Goal: Navigation & Orientation: Find specific page/section

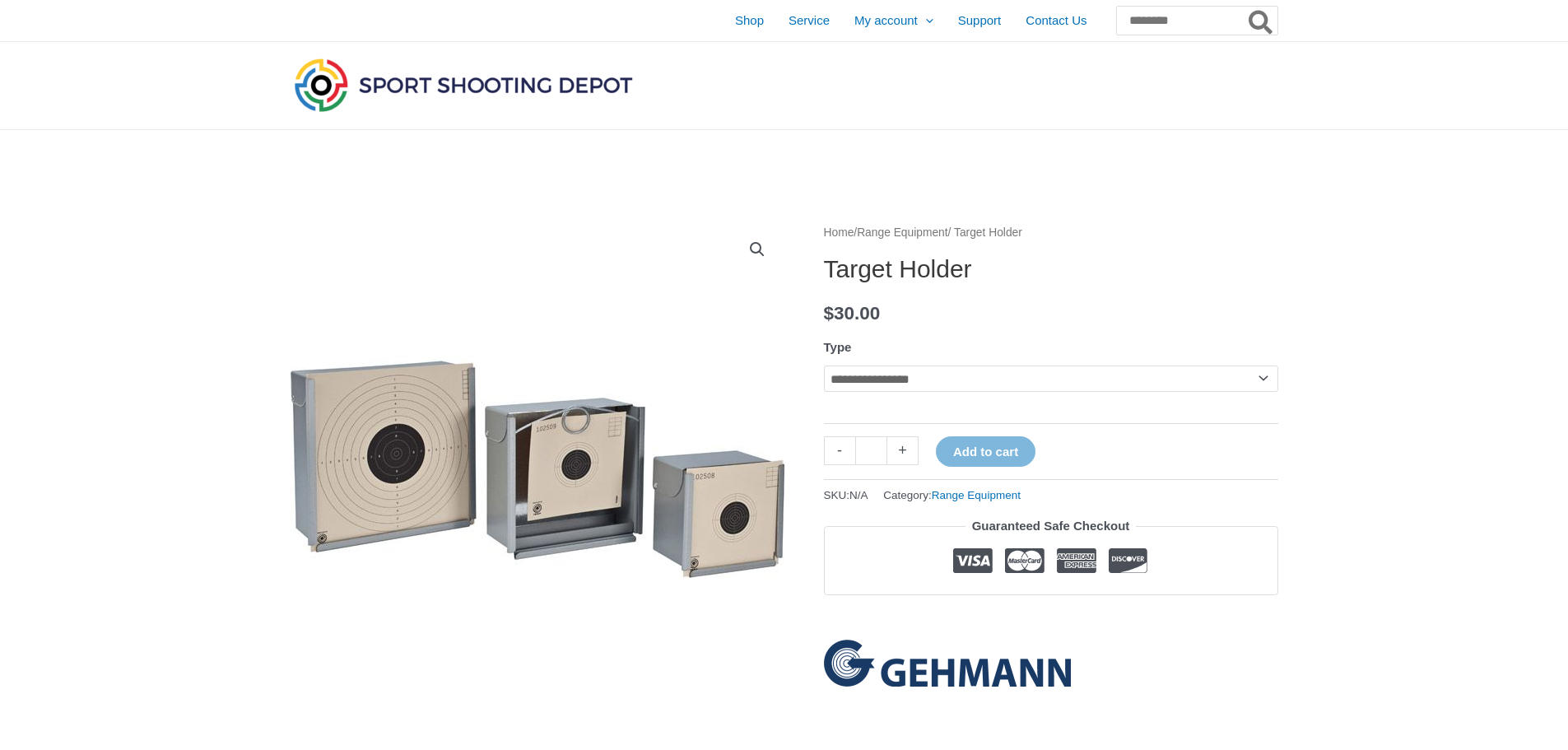
click at [316, 88] on img at bounding box center [464, 85] width 346 height 61
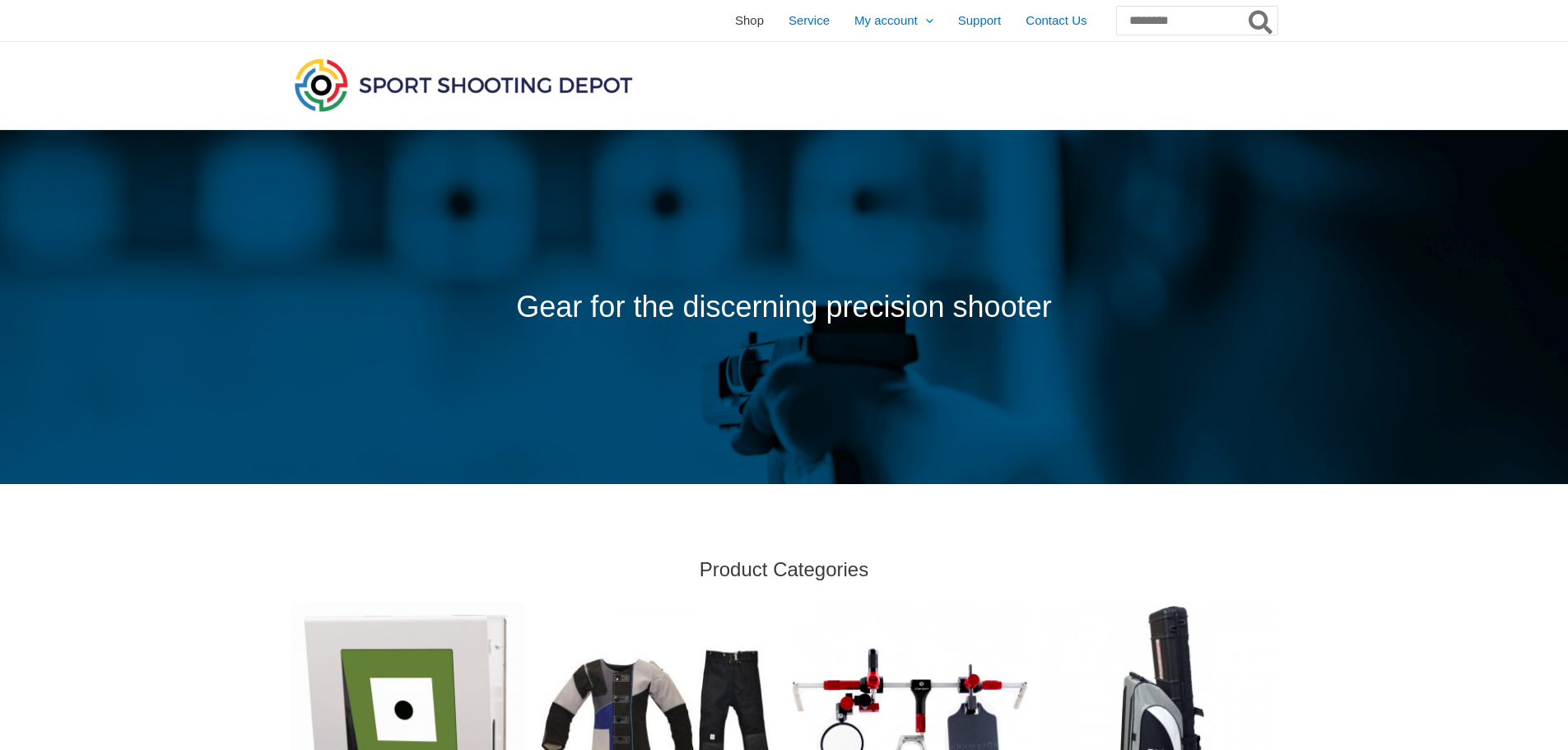
click at [735, 29] on span "Shop" at bounding box center [749, 20] width 29 height 41
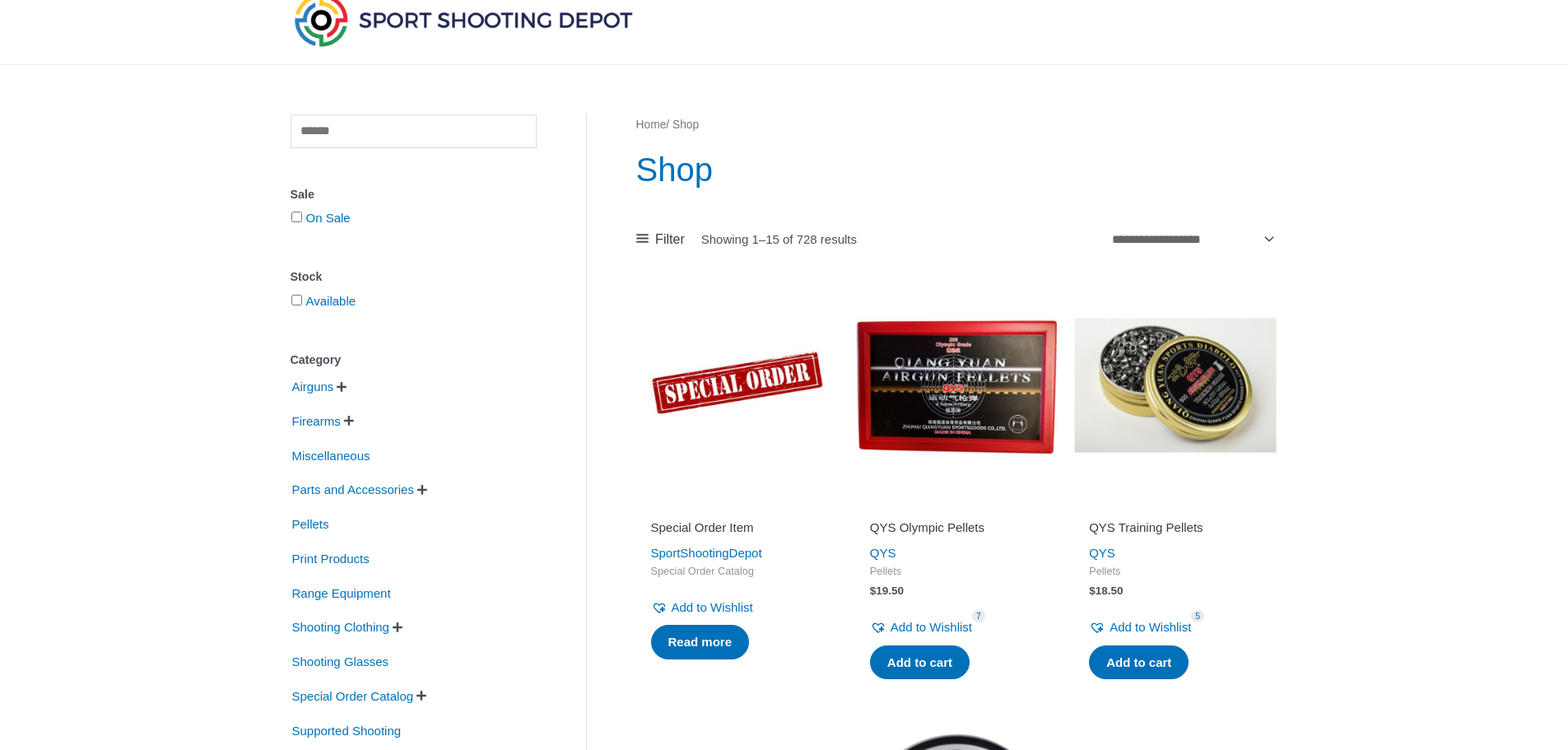
scroll to position [165, 0]
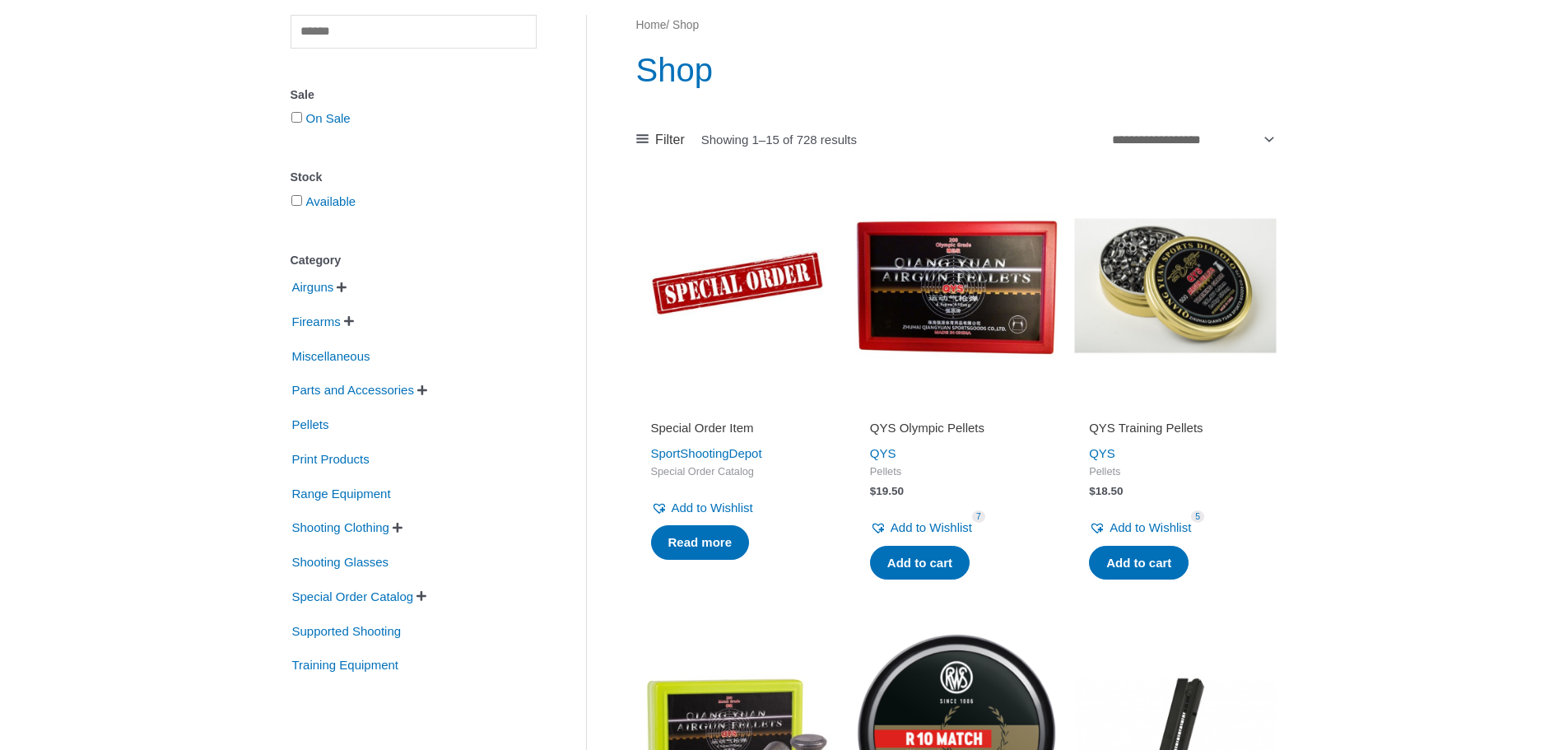
click at [354, 323] on span "" at bounding box center [349, 321] width 10 height 12
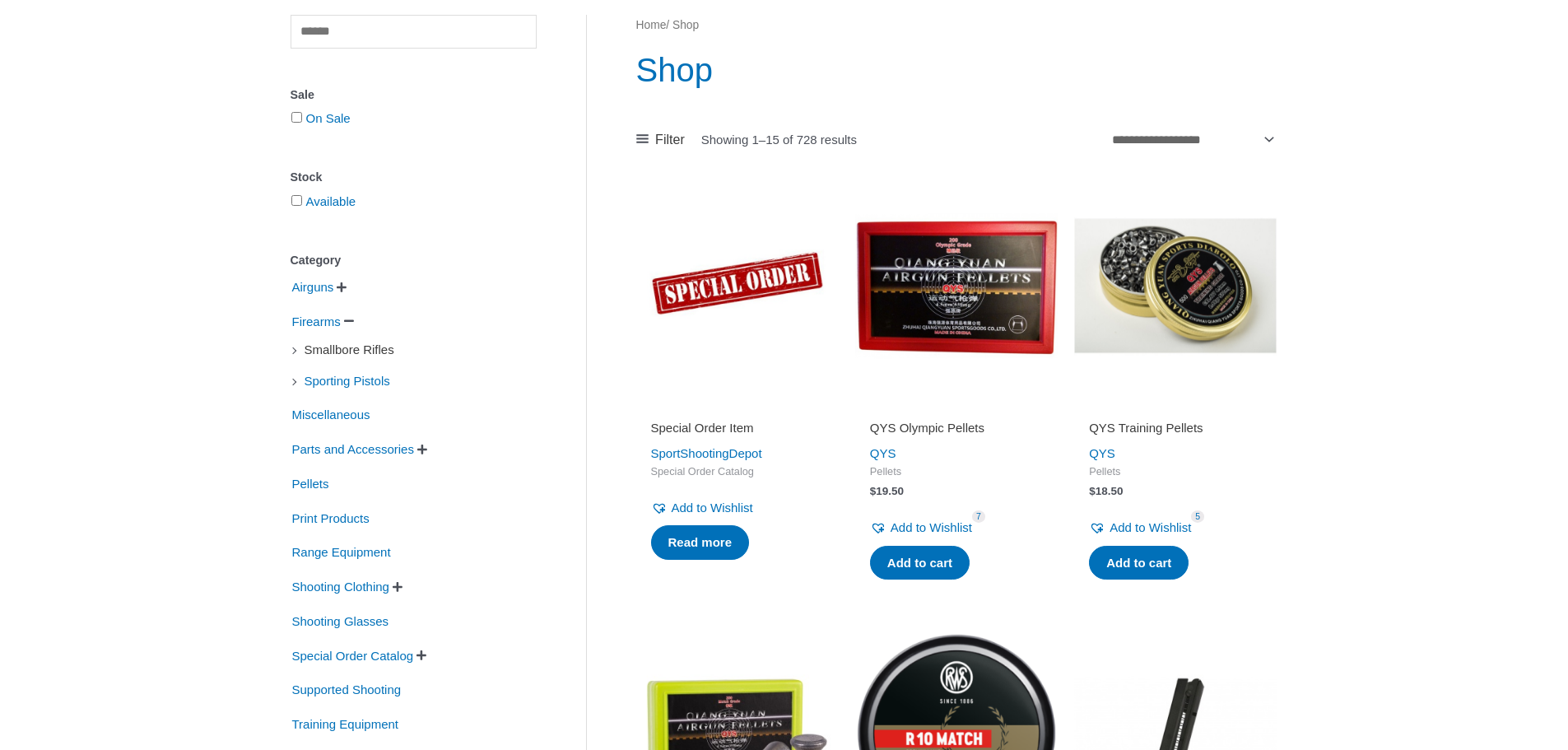
click at [366, 356] on span "Smallbore Rifles" at bounding box center [349, 350] width 93 height 28
